Goal: Answer question/provide support

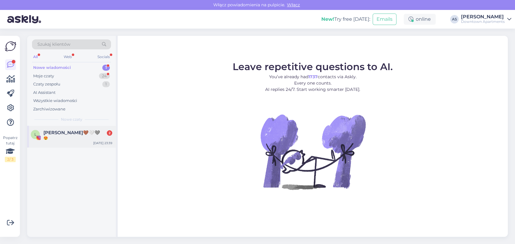
click at [73, 129] on div "[PERSON_NAME]🤎🤍🩶 2 😍 [DATE] 23:39" at bounding box center [71, 137] width 89 height 22
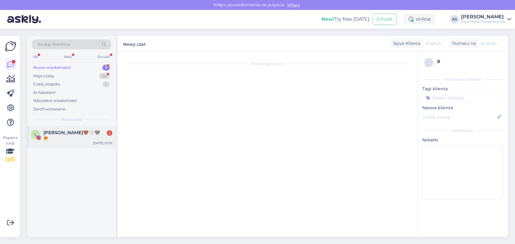
scroll to position [64, 0]
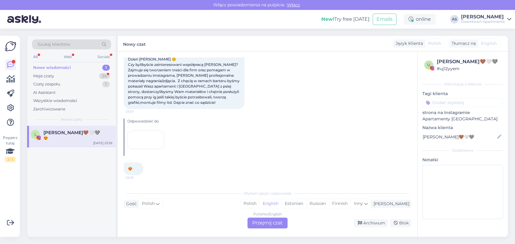
click at [271, 223] on div "Polish to English Przejmij czat" at bounding box center [267, 223] width 40 height 11
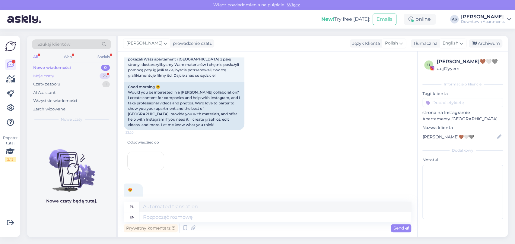
click at [48, 74] on div "Moje czaty" at bounding box center [43, 76] width 21 height 6
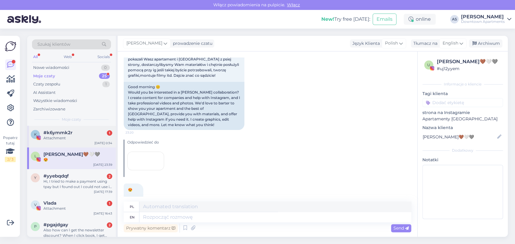
click at [73, 133] on div "#k6ymmk2r 1" at bounding box center [77, 132] width 69 height 5
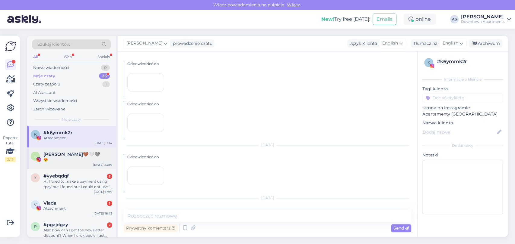
click at [65, 168] on div "[PERSON_NAME]🤎🤍🩶 😍 [DATE] 23:39" at bounding box center [71, 159] width 89 height 22
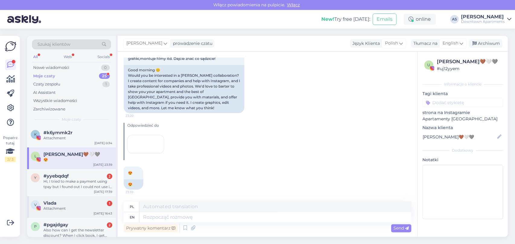
click at [68, 213] on div "V Vlada 1 Attachment [DATE] 16:43" at bounding box center [71, 208] width 89 height 22
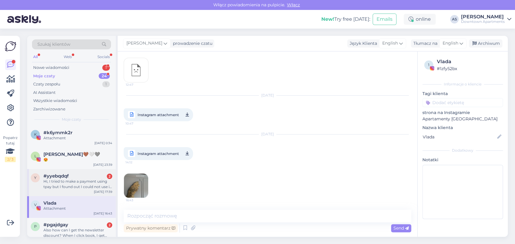
click at [72, 178] on div "#yyebqdqf 2" at bounding box center [77, 176] width 69 height 5
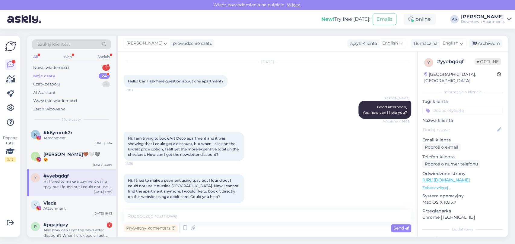
scroll to position [20, 0]
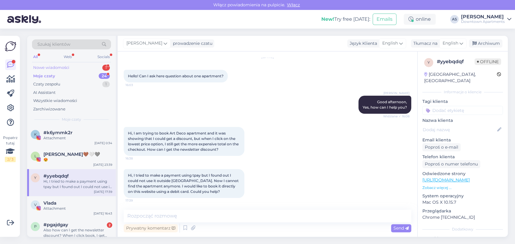
click at [97, 67] on div "Nowe wiadomości 1" at bounding box center [71, 68] width 79 height 8
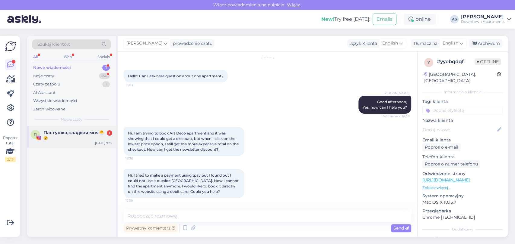
click at [91, 137] on div "😮" at bounding box center [77, 138] width 69 height 5
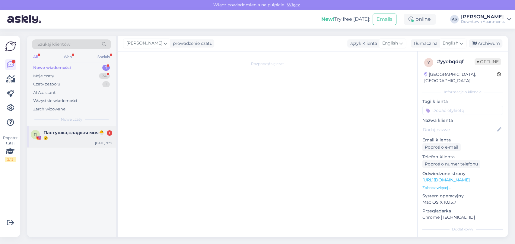
scroll to position [0, 0]
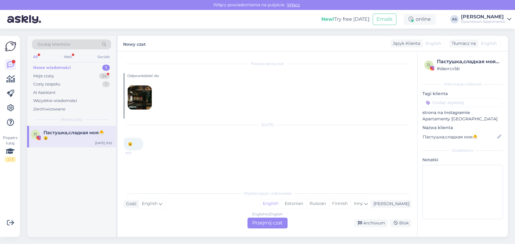
click at [272, 223] on div "English to English Przejmij czat" at bounding box center [267, 223] width 40 height 11
